Goal: Task Accomplishment & Management: Manage account settings

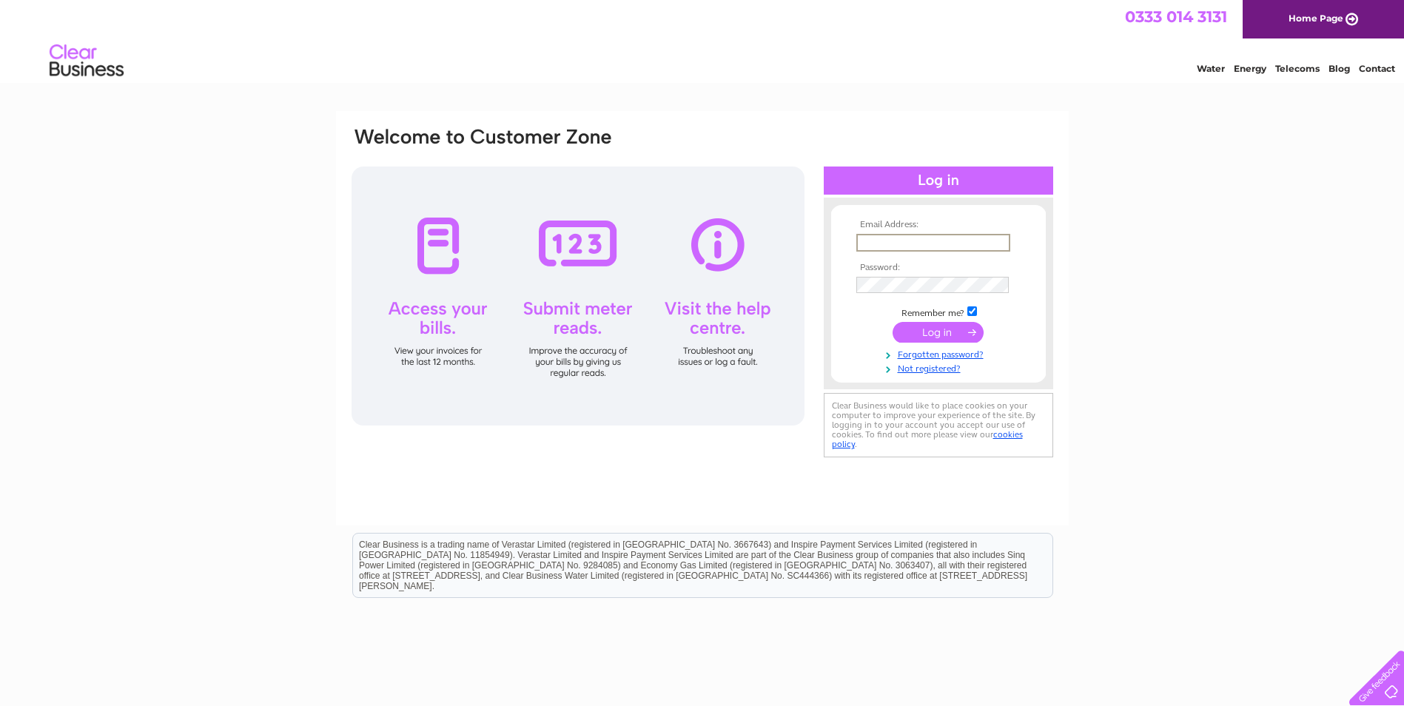
click at [875, 242] on input "text" at bounding box center [933, 243] width 154 height 18
type input "accountspayable@woodys-express.com"
click at [912, 337] on input "submit" at bounding box center [937, 330] width 91 height 21
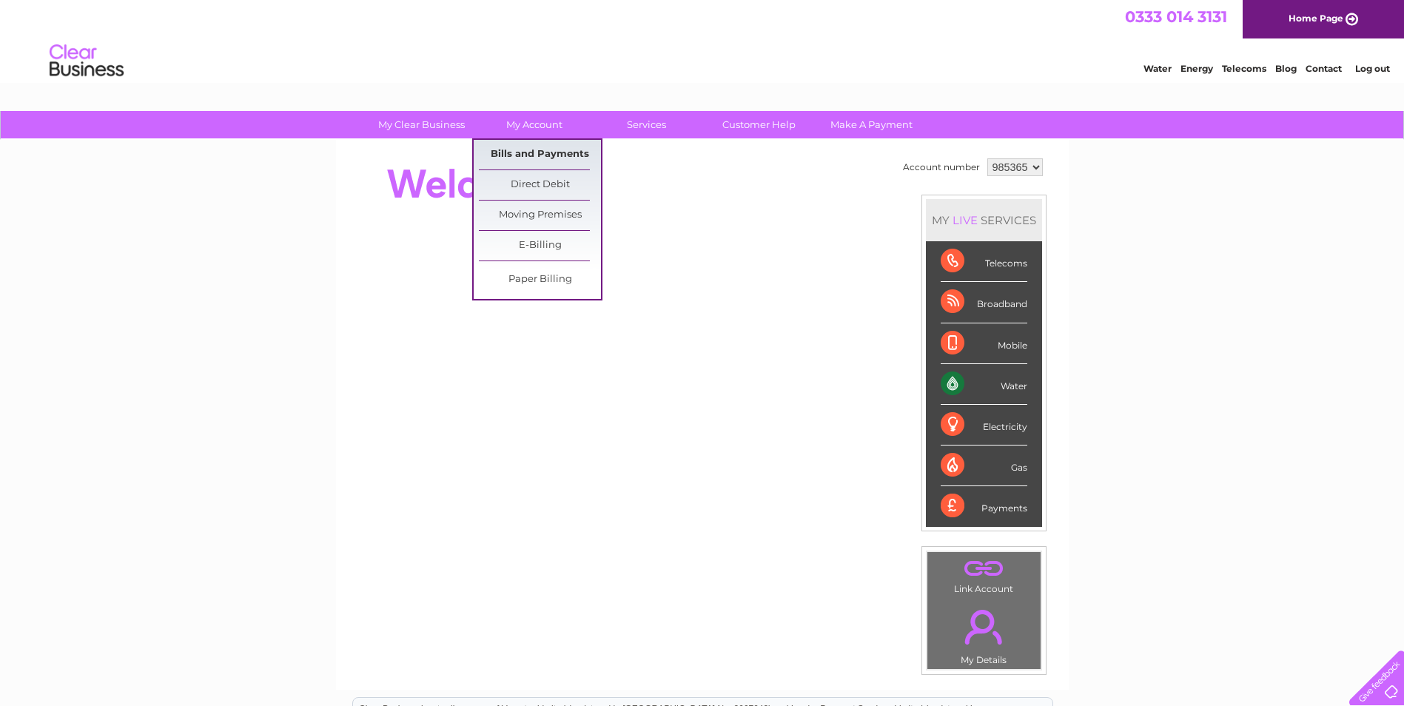
click at [534, 153] on link "Bills and Payments" at bounding box center [540, 155] width 122 height 30
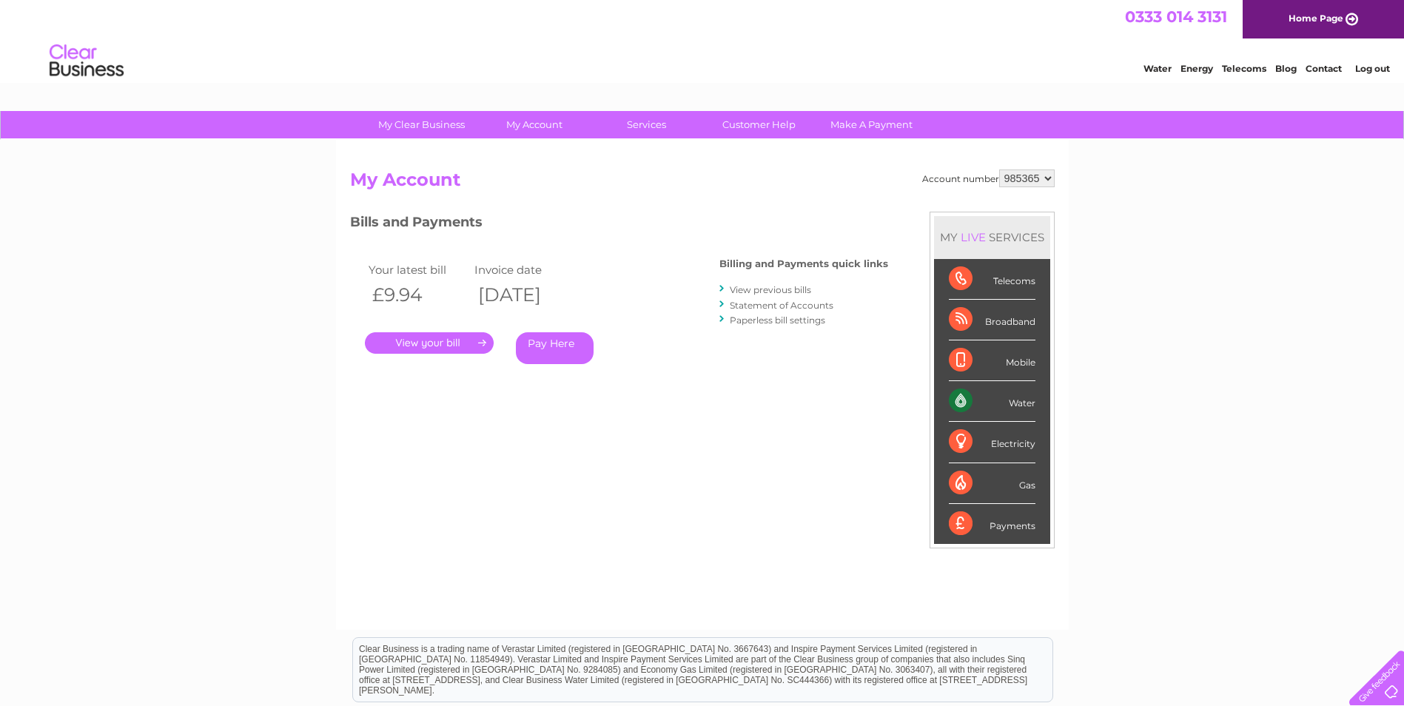
click at [409, 344] on link "." at bounding box center [429, 342] width 129 height 21
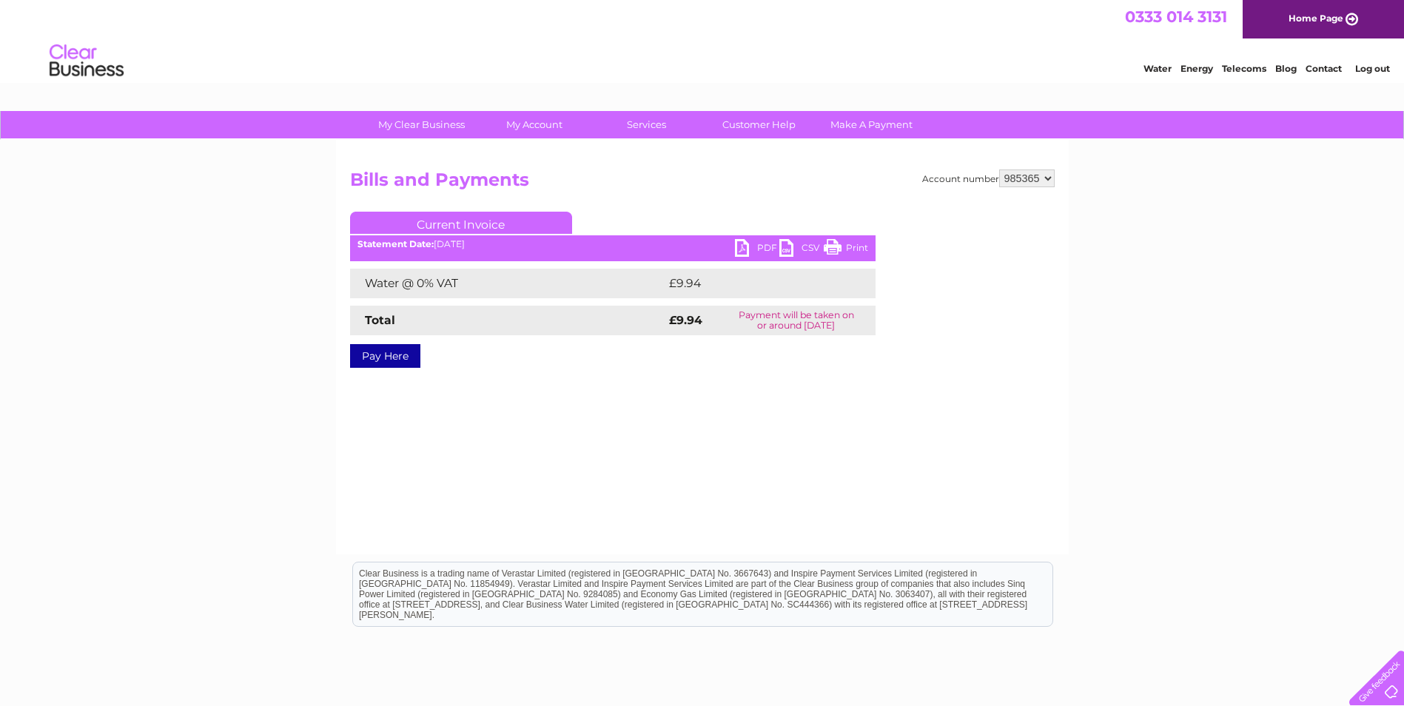
click at [748, 244] on link "PDF" at bounding box center [757, 249] width 44 height 21
